Goal: Task Accomplishment & Management: Complete application form

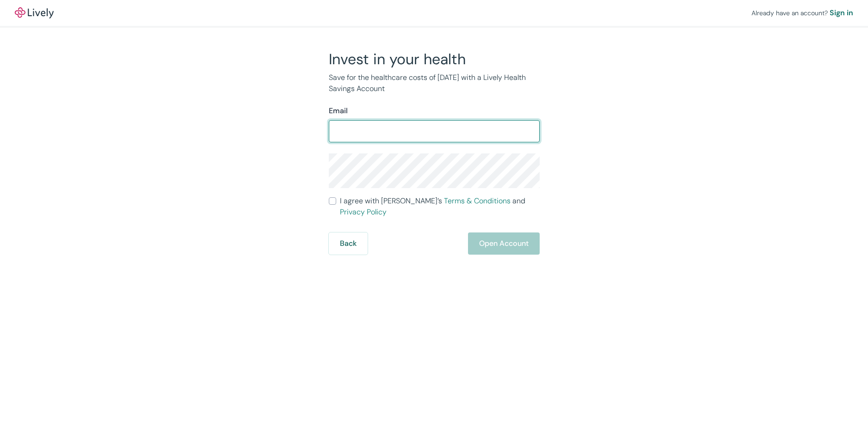
click at [512, 234] on form "Email ​ I agree with Lively’s Terms & Conditions and Privacy Policy Back Open A…" at bounding box center [434, 179] width 211 height 149
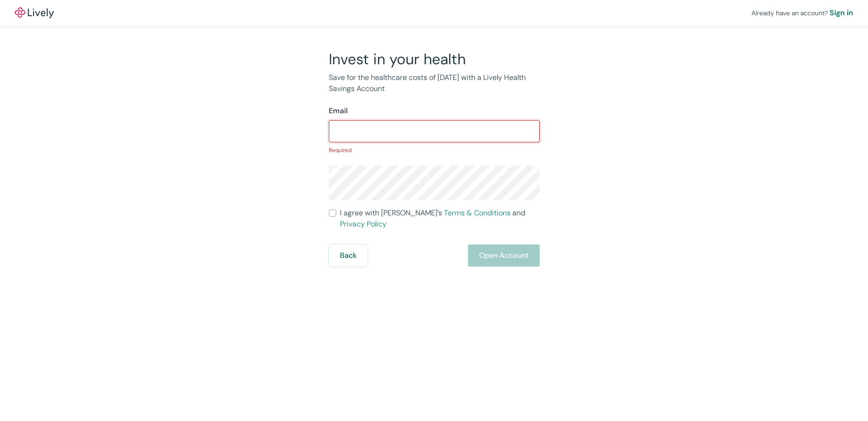
click at [335, 129] on input "Email" at bounding box center [434, 131] width 211 height 18
type input "A"
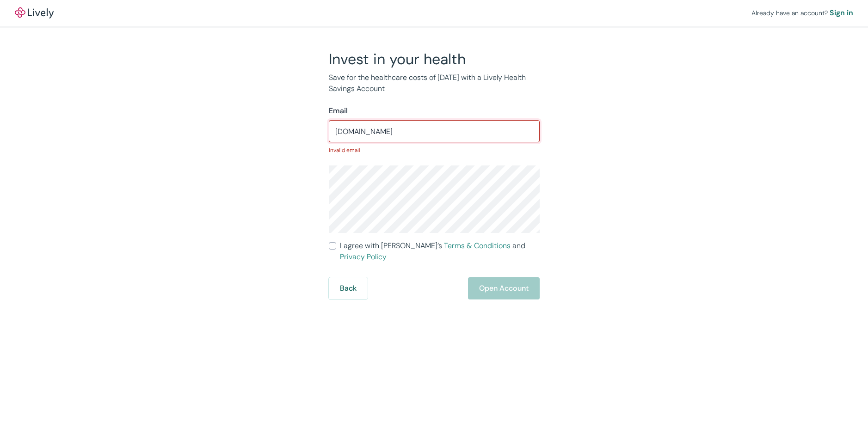
click at [435, 131] on input "aguilarorozcodeliajanet2023ügmail.com" at bounding box center [434, 131] width 211 height 18
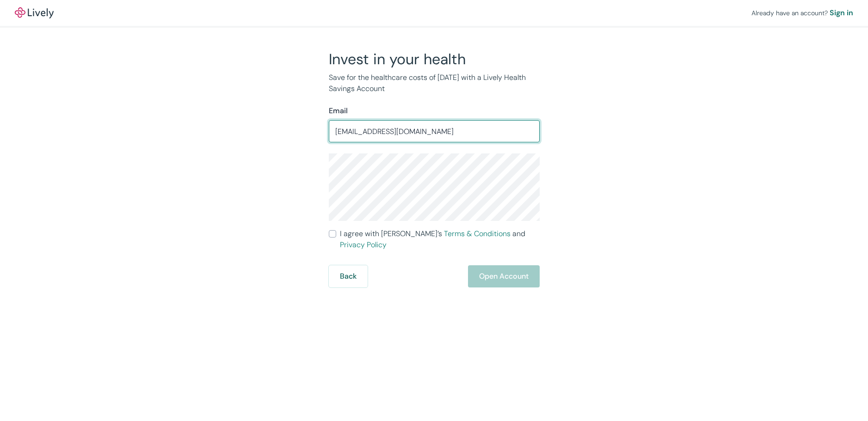
type input "[EMAIL_ADDRESS][DOMAIN_NAME]"
click at [332, 233] on input "I agree with Lively’s Terms & Conditions and Privacy Policy" at bounding box center [332, 233] width 7 height 7
checkbox input "true"
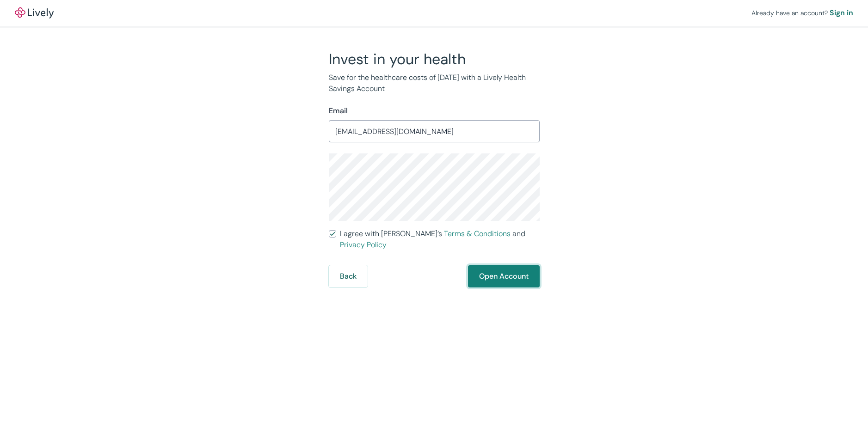
click at [494, 271] on button "Open Account" at bounding box center [504, 276] width 72 height 22
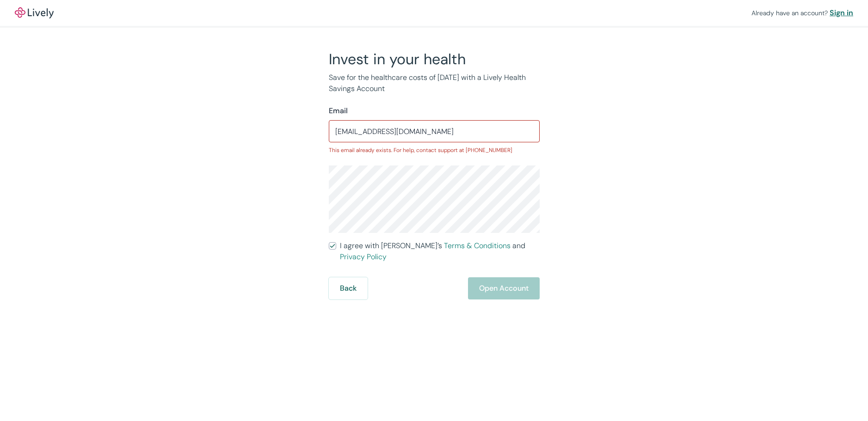
click at [836, 9] on div "Sign in" at bounding box center [841, 12] width 24 height 11
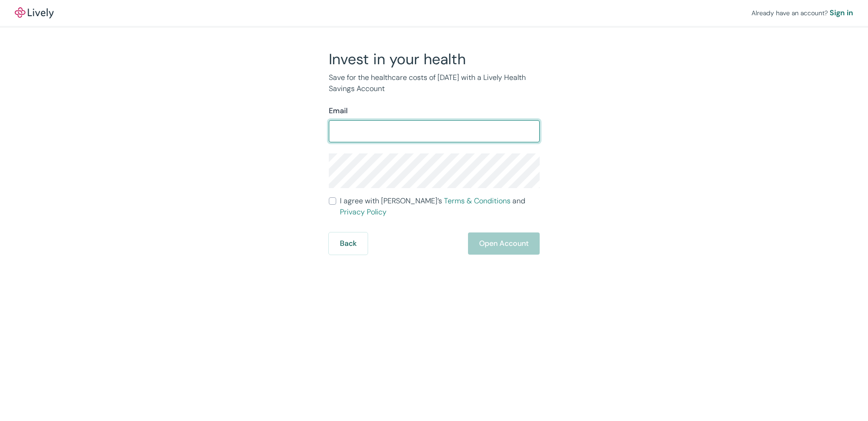
click at [340, 132] on input "Email" at bounding box center [434, 131] width 211 height 18
type input "[EMAIL_ADDRESS][DOMAIN_NAME]"
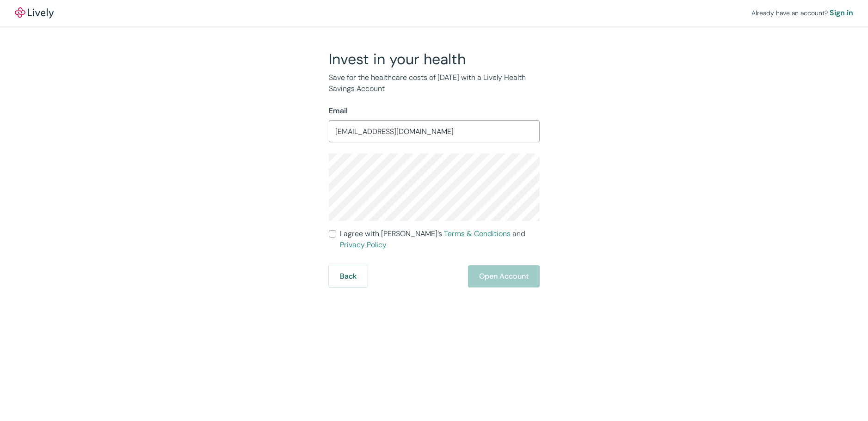
click at [333, 241] on form "Email [EMAIL_ADDRESS][DOMAIN_NAME] ​ I agree with Lively’s Terms & Conditions a…" at bounding box center [434, 196] width 211 height 182
click at [335, 231] on input "I agree with Lively’s Terms & Conditions and Privacy Policy" at bounding box center [332, 233] width 7 height 7
checkbox input "true"
click at [491, 265] on button "Open Account" at bounding box center [504, 276] width 72 height 22
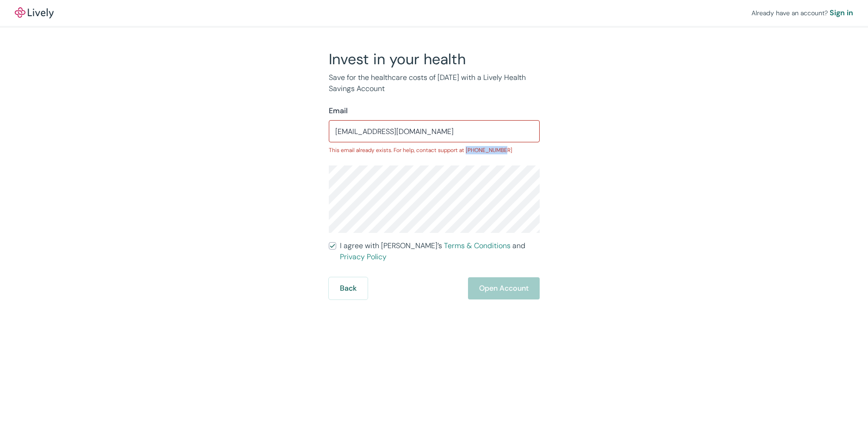
drag, startPoint x: 464, startPoint y: 149, endPoint x: 529, endPoint y: 150, distance: 64.7
click at [529, 150] on p "This email already exists. For help, contact support at [PHONE_NUMBER]" at bounding box center [434, 150] width 211 height 8
drag, startPoint x: 482, startPoint y: 135, endPoint x: 361, endPoint y: 138, distance: 121.6
click at [285, 123] on div "Invest in your health Save for the healthcare costs of [DATE] with a Lively Hea…" at bounding box center [429, 175] width 444 height 250
click at [343, 280] on button "Back" at bounding box center [348, 288] width 39 height 22
